Goal: Task Accomplishment & Management: Manage account settings

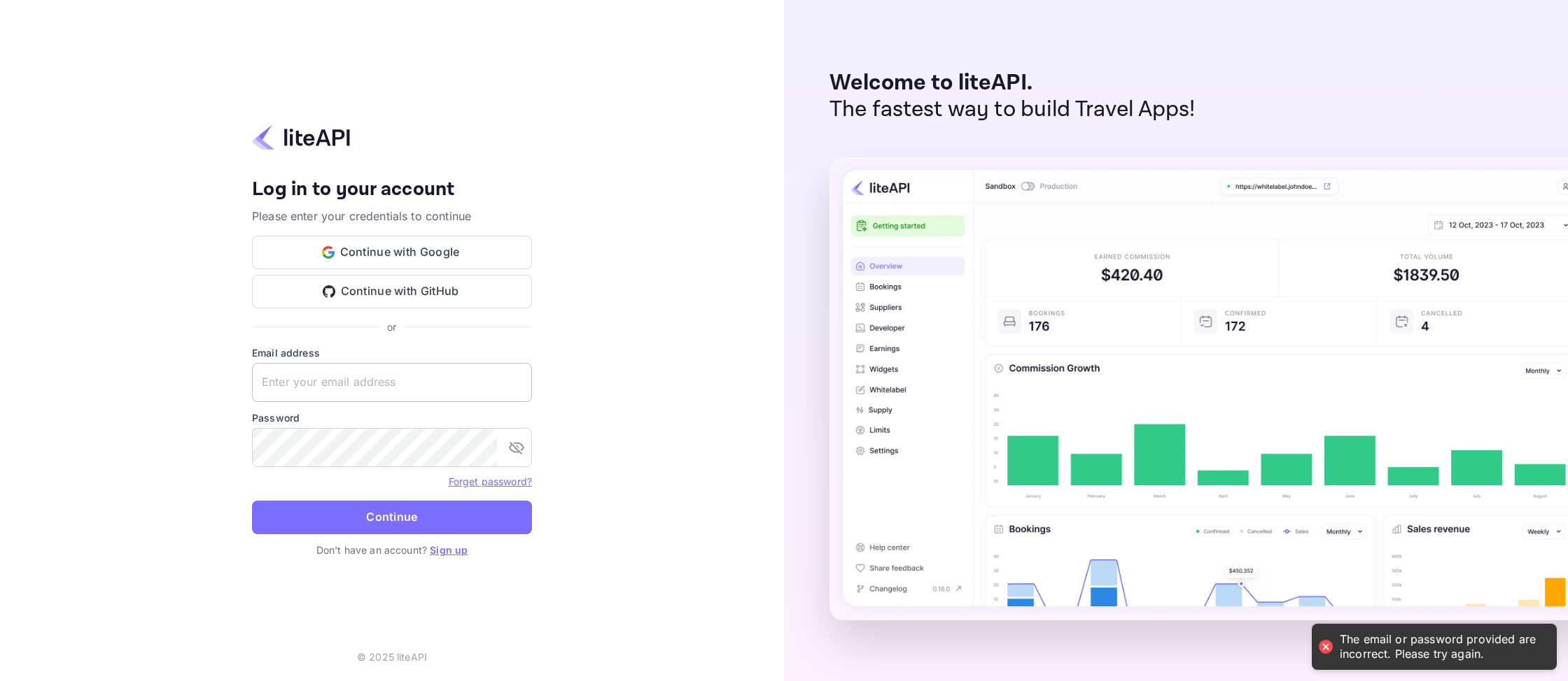
click at [353, 399] on input "text" at bounding box center [391, 383] width 280 height 39
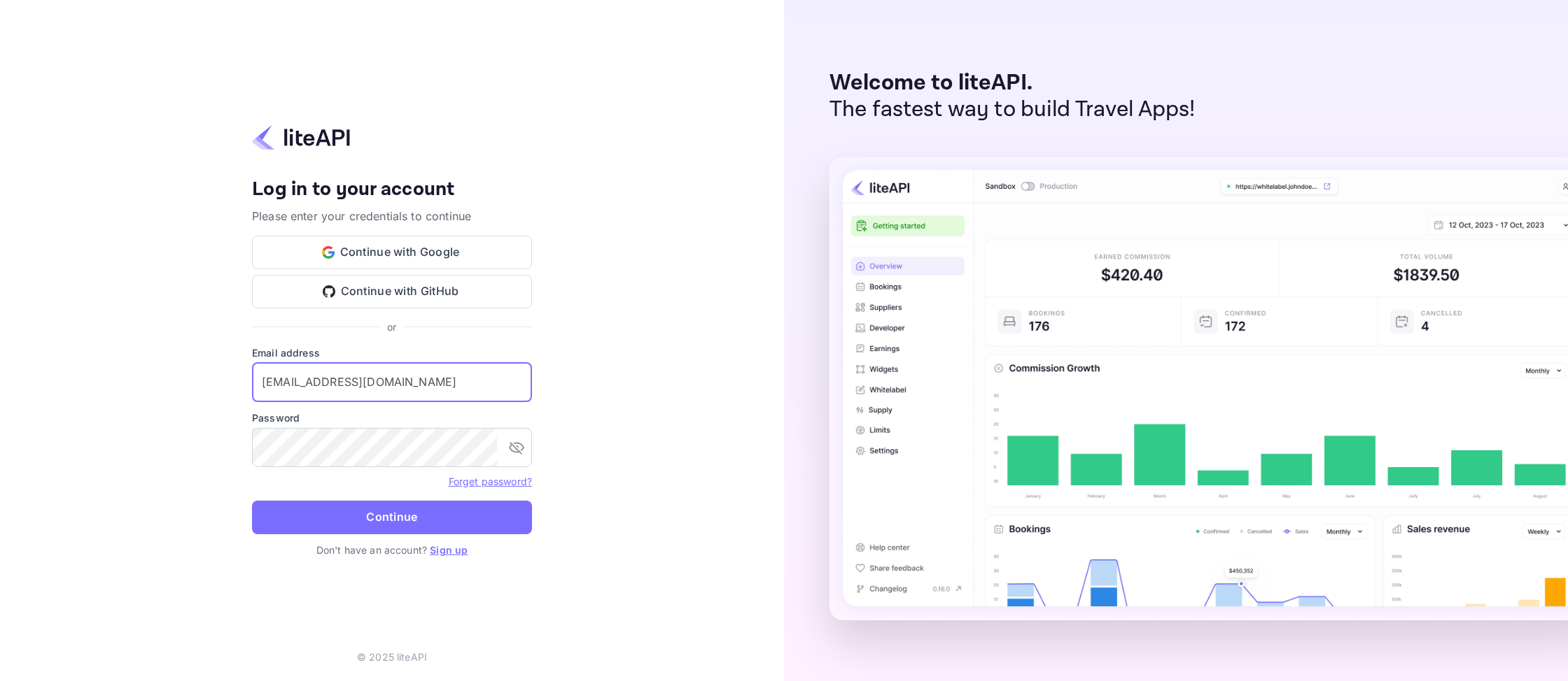
type input "admin@tripnas.com"
click at [252, 501] on button "Continue" at bounding box center [391, 517] width 280 height 33
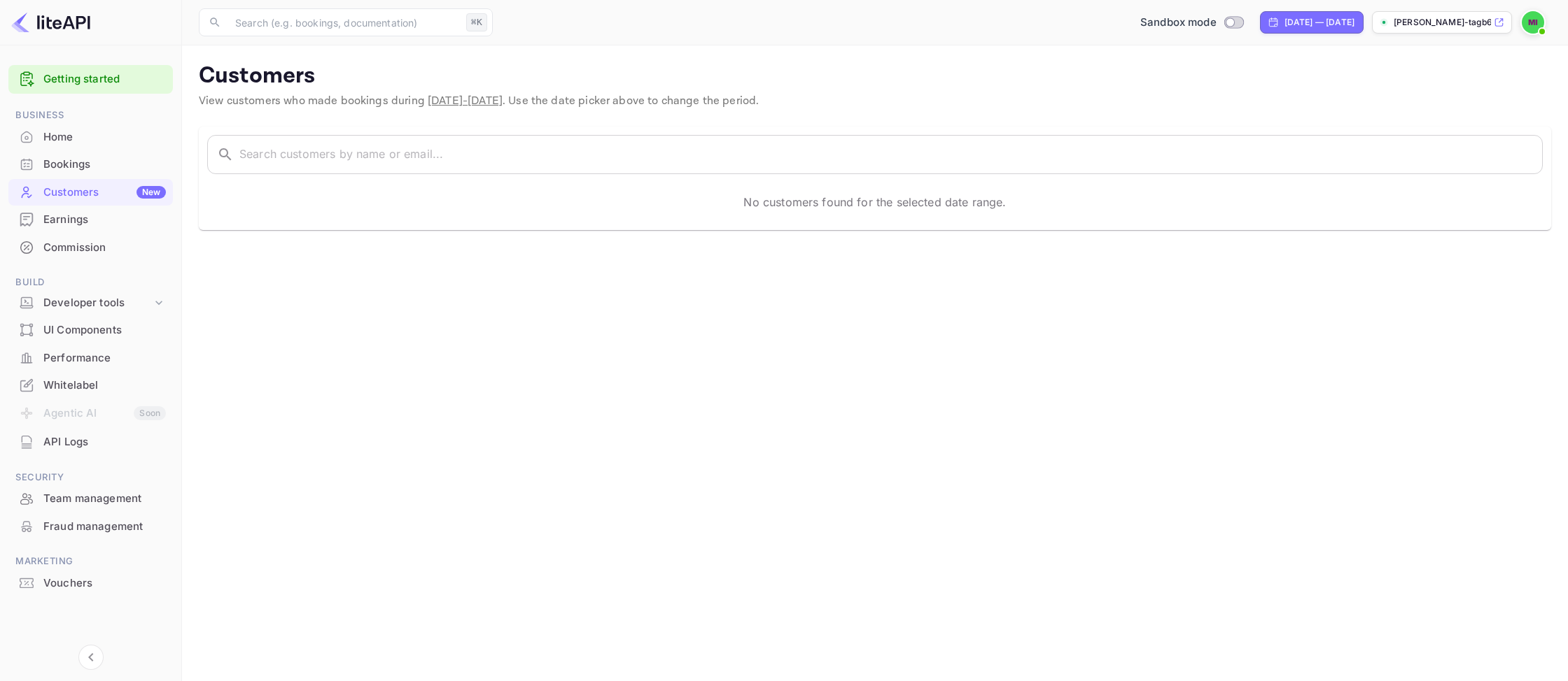
click at [54, 140] on div "Home" at bounding box center [105, 137] width 122 height 16
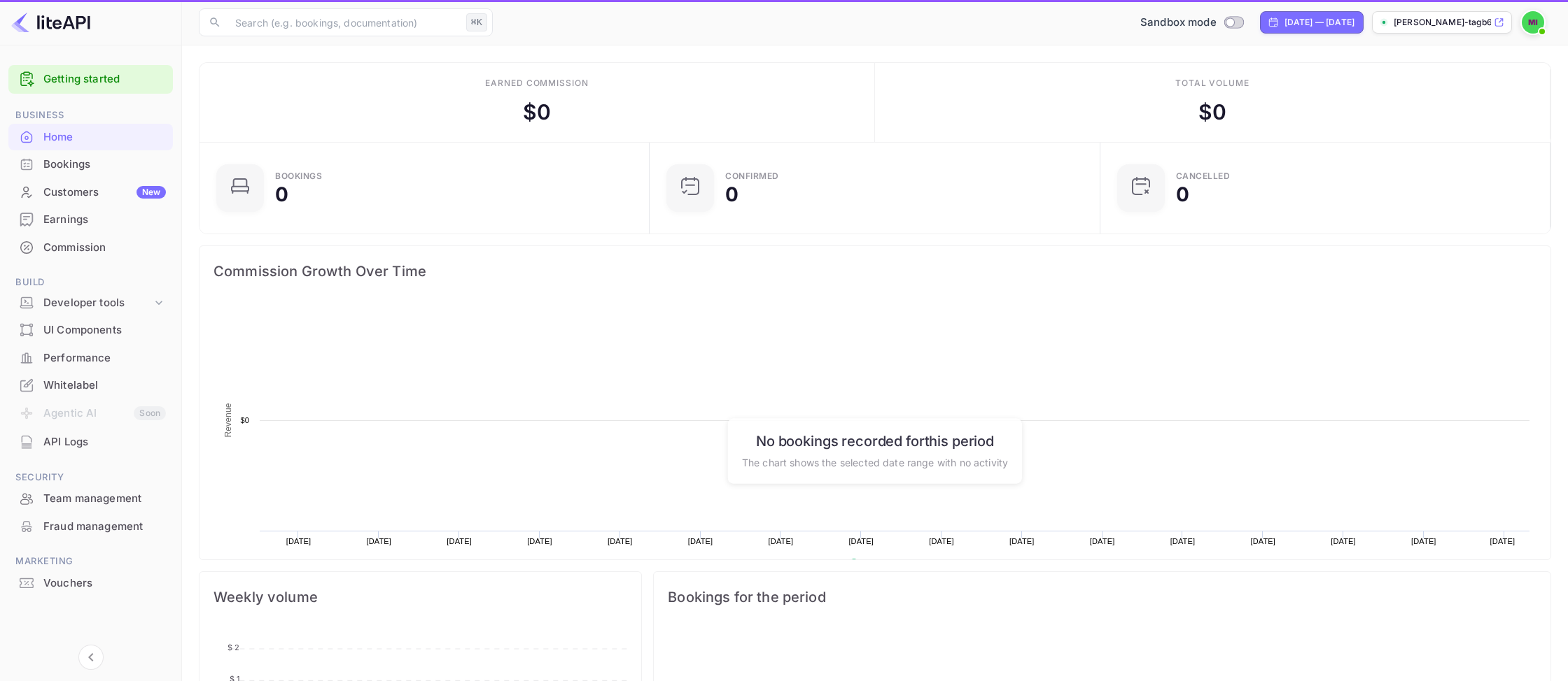
scroll to position [1, 0]
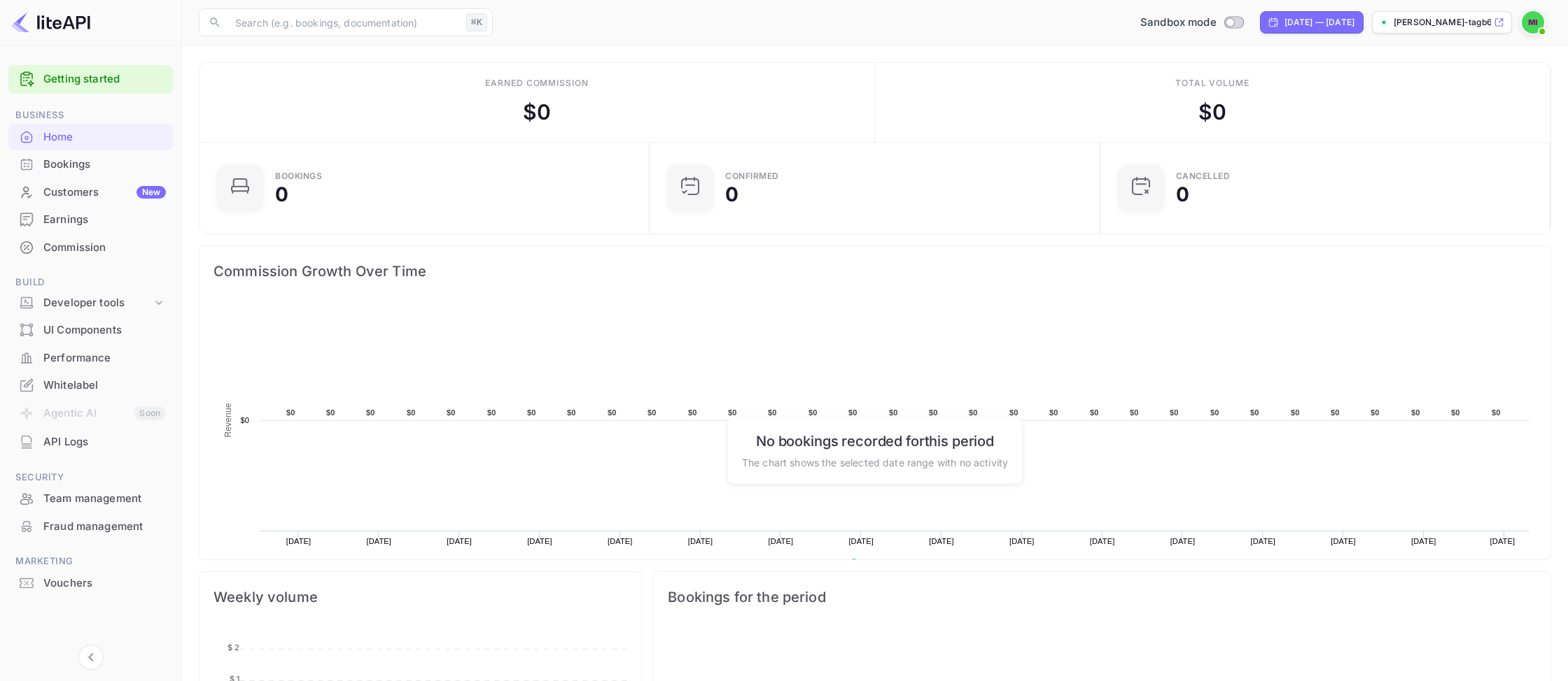
click at [1440, 21] on p "[PERSON_NAME]-tagb6.n..." at bounding box center [1442, 22] width 97 height 12
click at [95, 77] on link "Getting started" at bounding box center [105, 79] width 122 height 16
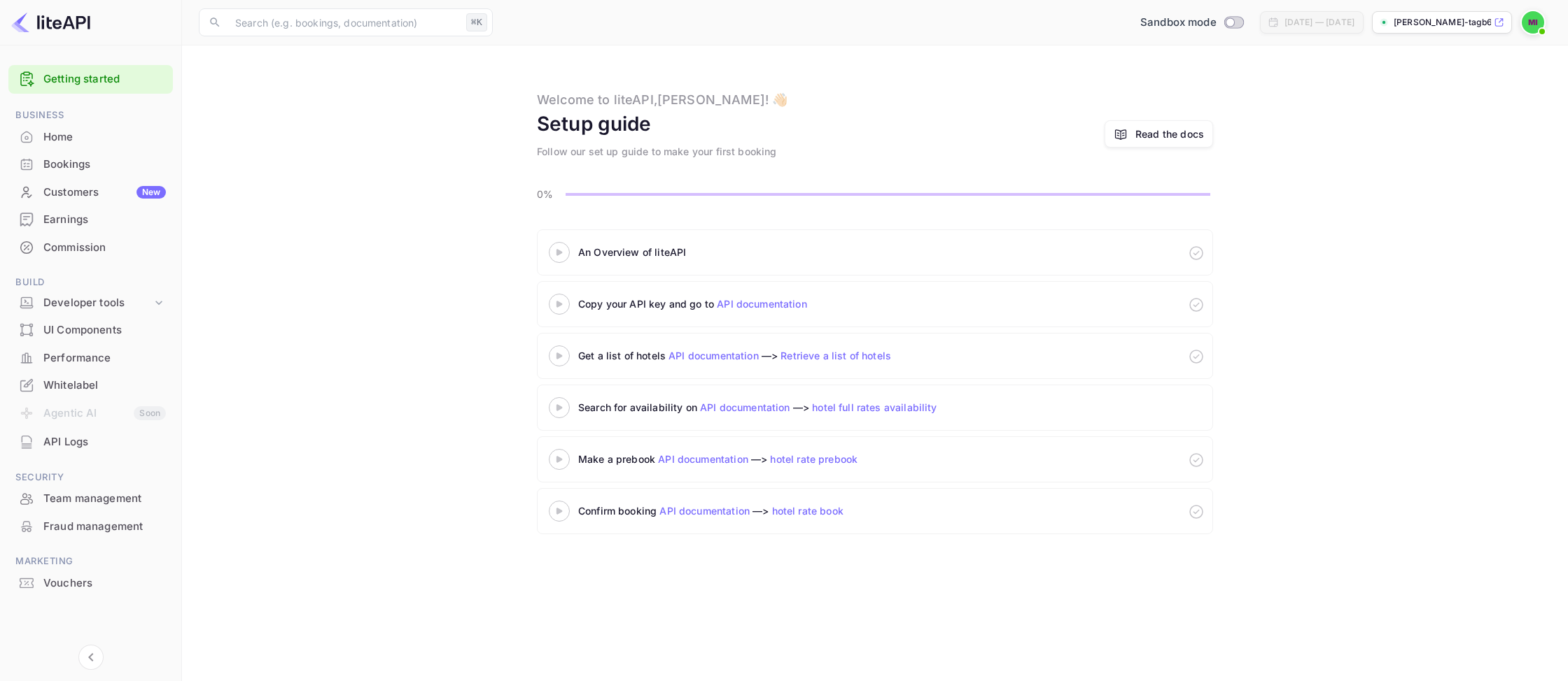
click at [565, 252] on icon at bounding box center [559, 253] width 49 height 7
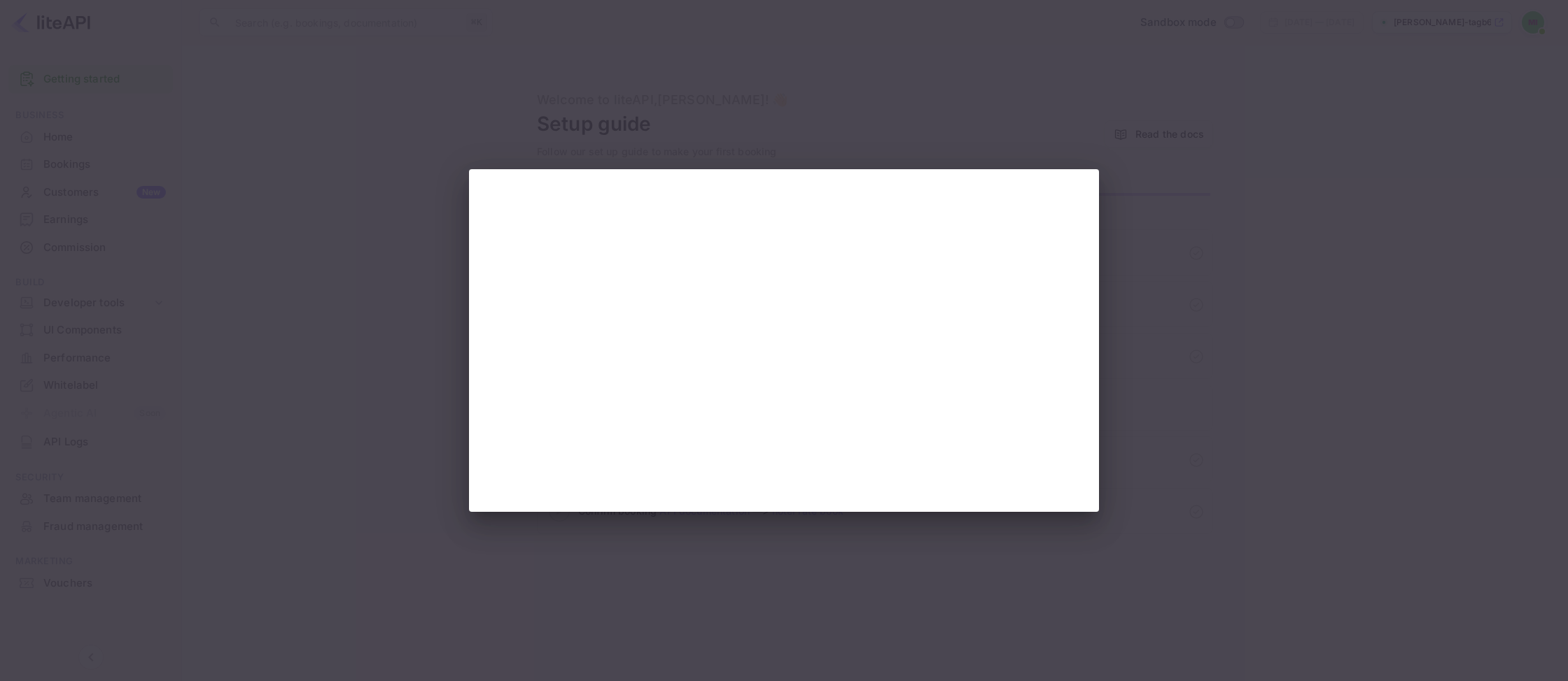
click at [990, 68] on div at bounding box center [784, 340] width 1568 height 681
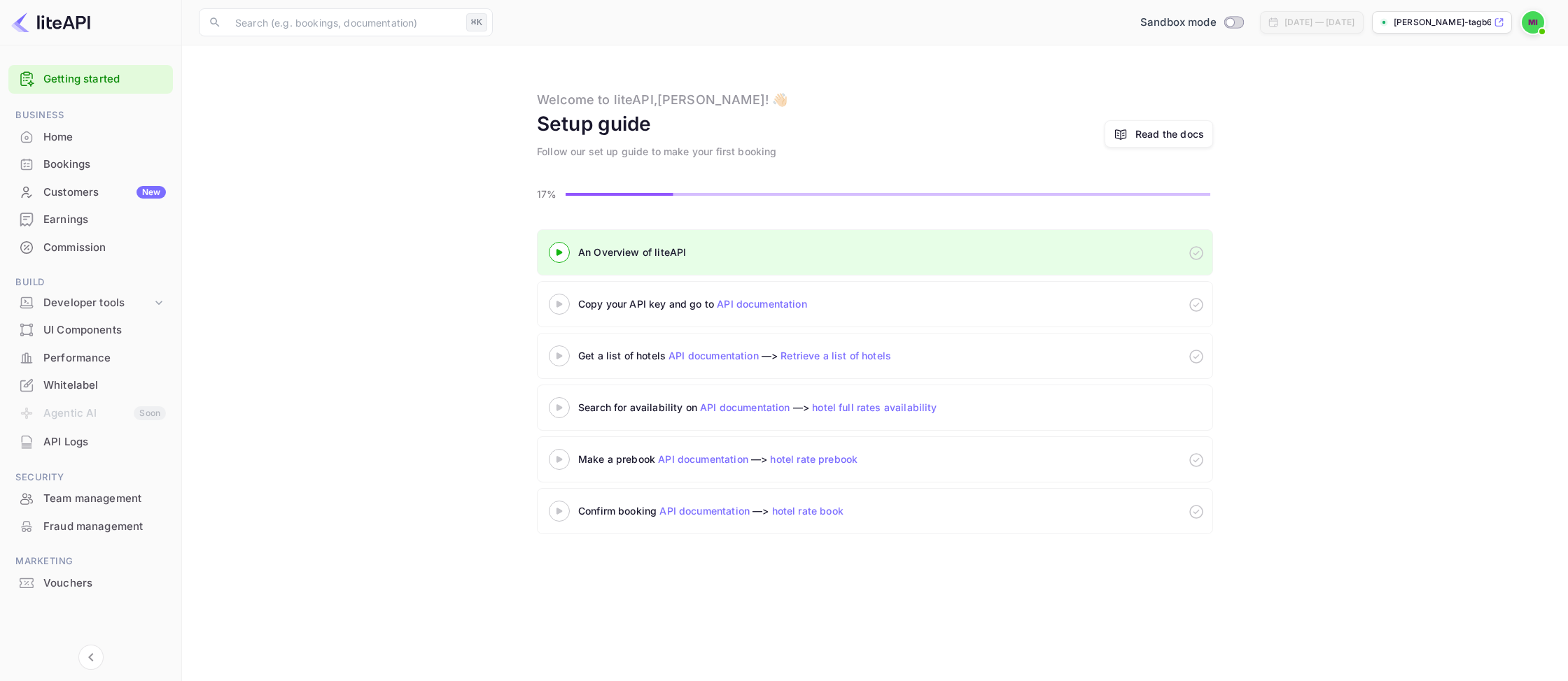
click at [107, 384] on div "Whitelabel" at bounding box center [105, 386] width 122 height 16
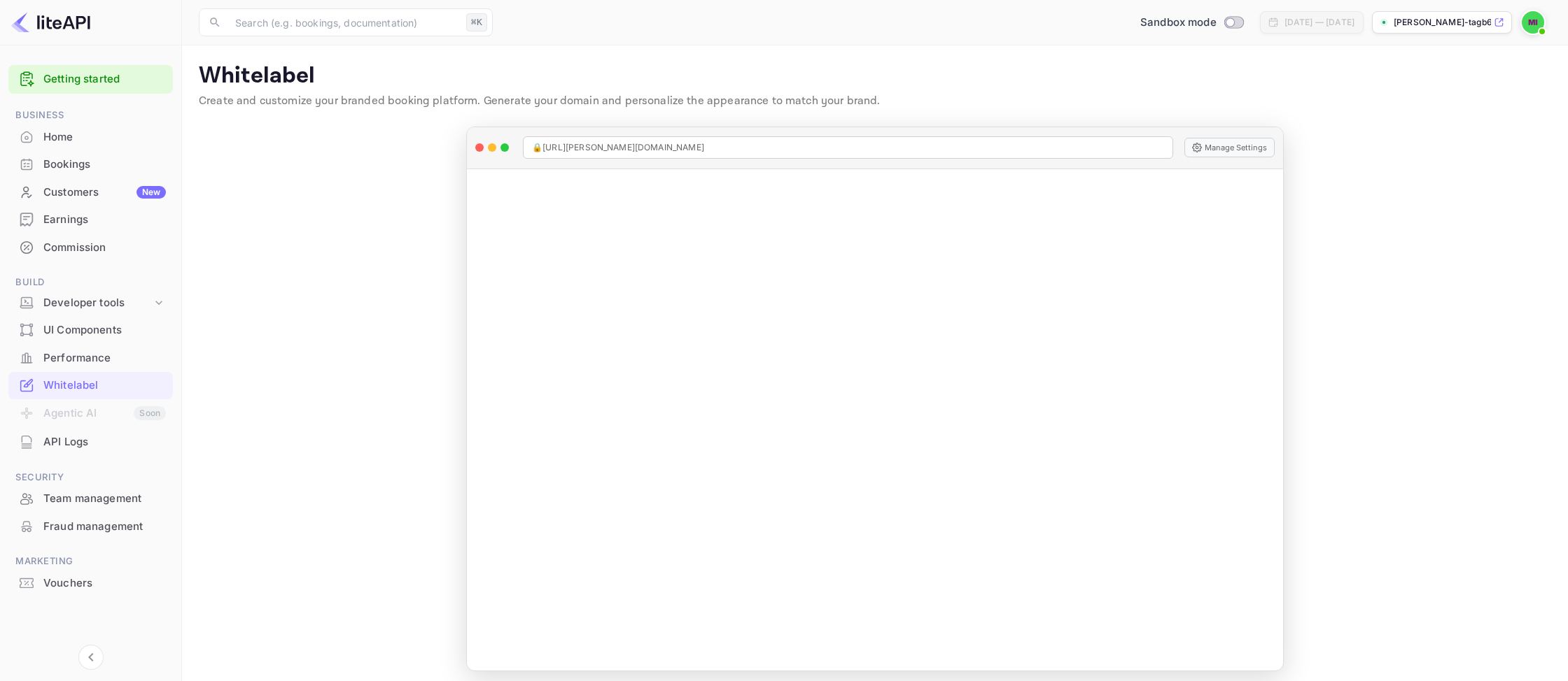
scroll to position [7, 0]
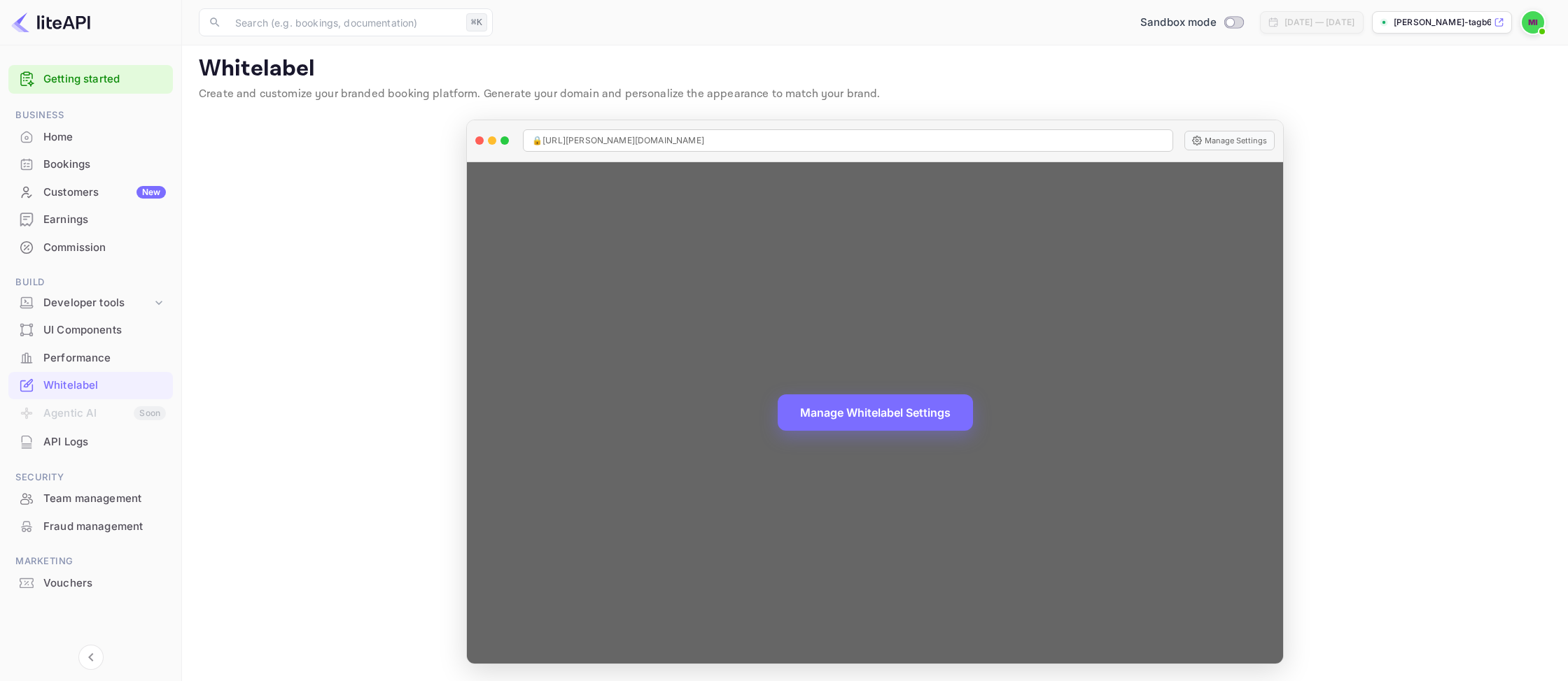
click at [636, 143] on span "🔒 [URL][PERSON_NAME][DOMAIN_NAME]" at bounding box center [617, 140] width 172 height 12
click at [1236, 140] on button "Manage Settings" at bounding box center [1229, 140] width 90 height 20
